Goal: Information Seeking & Learning: Learn about a topic

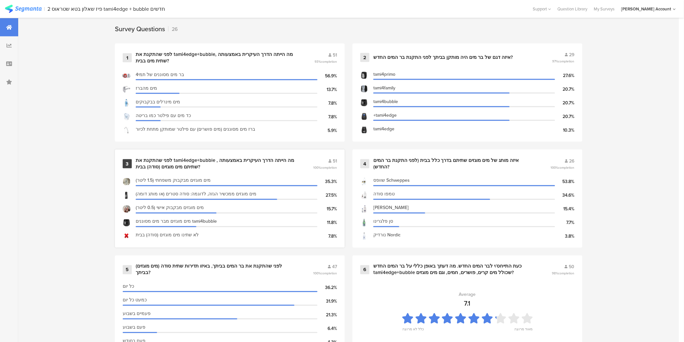
scroll to position [252, 0]
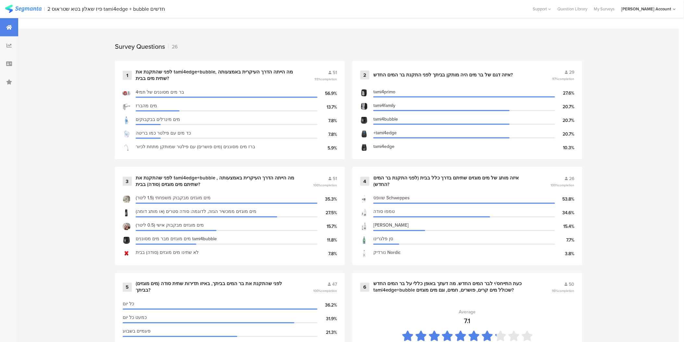
click at [14, 4] on section "| 2 פיז שאלון בטא שטראוס tami4edge + bubble חדשים Help Center Live Chat Support…" at bounding box center [342, 9] width 684 height 18
click at [16, 6] on img at bounding box center [23, 9] width 37 height 8
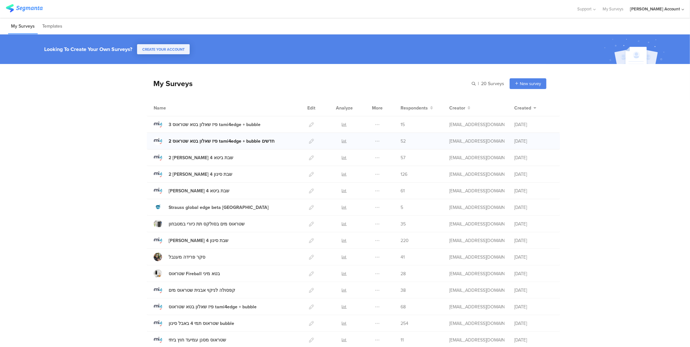
click at [193, 137] on link "2 פיז שאלון בטא שטראוס tami4edge + bubble חדשים" at bounding box center [214, 141] width 121 height 8
click at [342, 139] on icon at bounding box center [344, 141] width 5 height 5
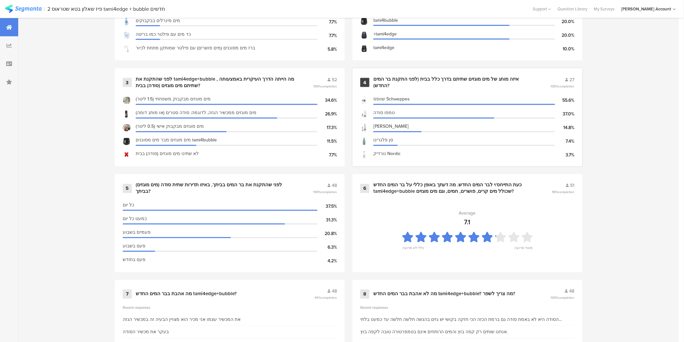
scroll to position [361, 0]
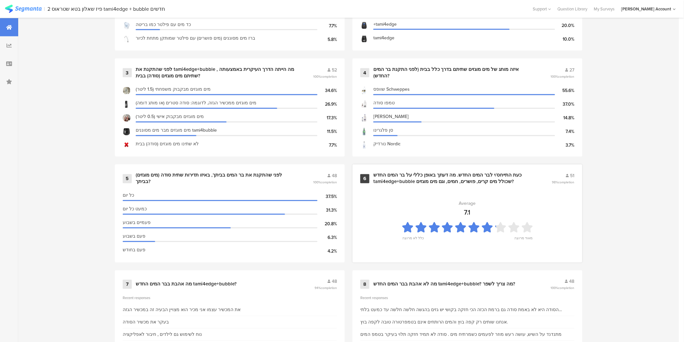
click at [460, 174] on div "כעת התייחס/י לבר המים החדש. מה דעתך באופן כללי על בר המים החדש tami4edge+bubble…" at bounding box center [455, 178] width 163 height 13
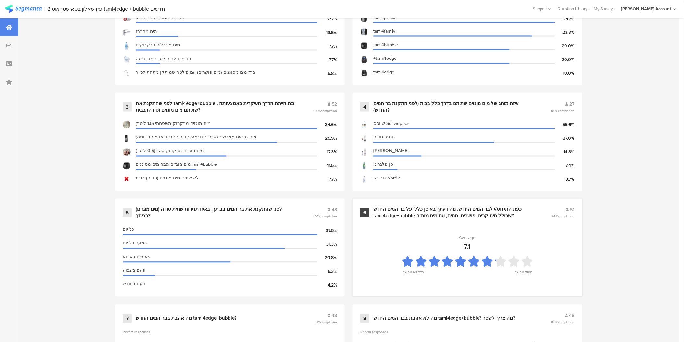
scroll to position [340, 0]
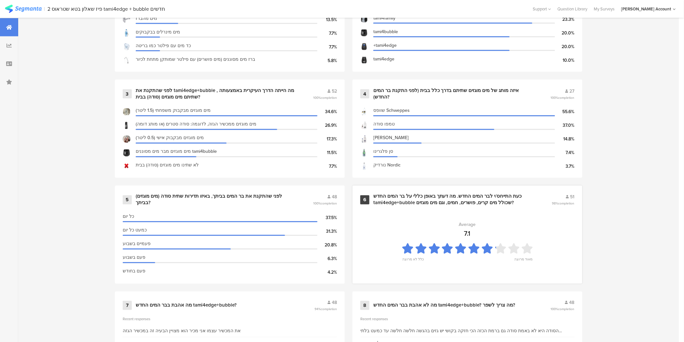
click at [469, 195] on div "כעת התייחס/י לבר המים החדש. מה דעתך באופן כללי על בר המים החדש tami4edge+bubble…" at bounding box center [455, 199] width 163 height 13
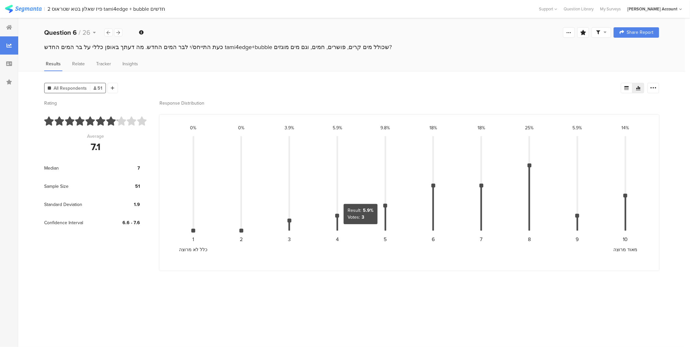
click at [338, 215] on div at bounding box center [337, 216] width 4 height 4
click at [338, 214] on div at bounding box center [337, 216] width 4 height 4
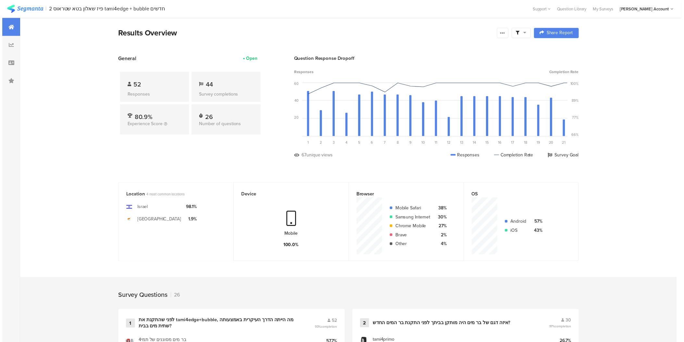
scroll to position [340, 0]
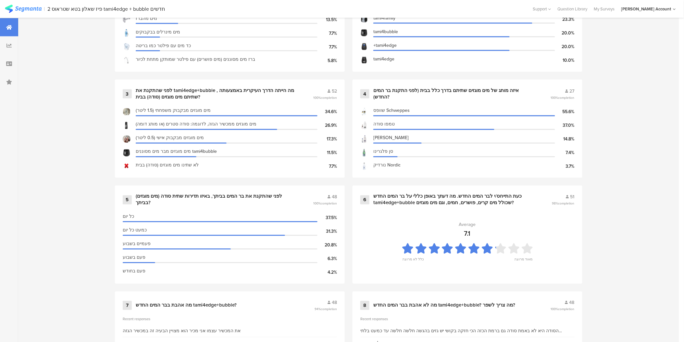
click at [22, 9] on img at bounding box center [23, 9] width 37 height 8
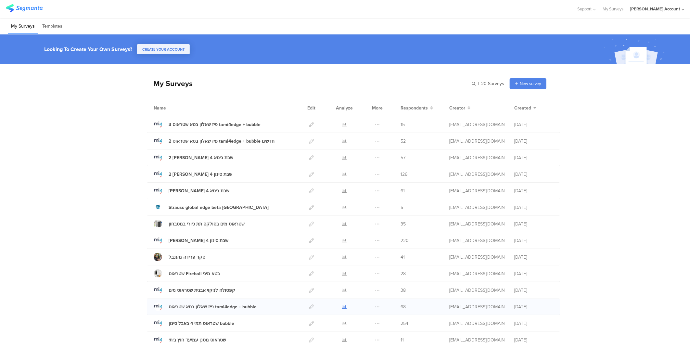
click at [342, 306] on icon at bounding box center [344, 306] width 5 height 5
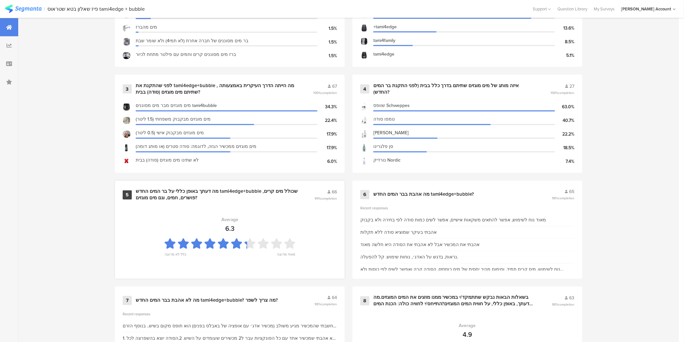
scroll to position [361, 0]
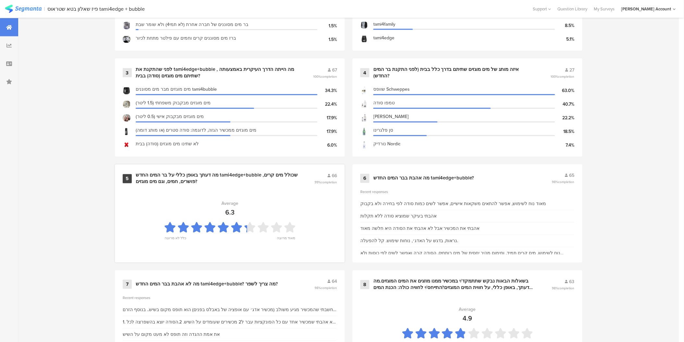
click at [235, 202] on div "Average" at bounding box center [230, 203] width 17 height 7
click at [193, 177] on div "מה דעתך באופן כללי על בר המים החדש tami4edge+bubble שכולל מים קרים, פושרים, חמי…" at bounding box center [217, 178] width 163 height 13
